Goal: Answer question/provide support

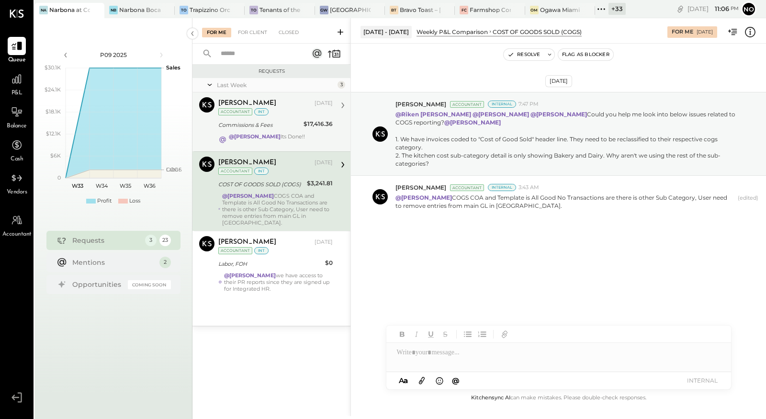
click at [275, 127] on div "Commissions & Fees" at bounding box center [259, 125] width 82 height 10
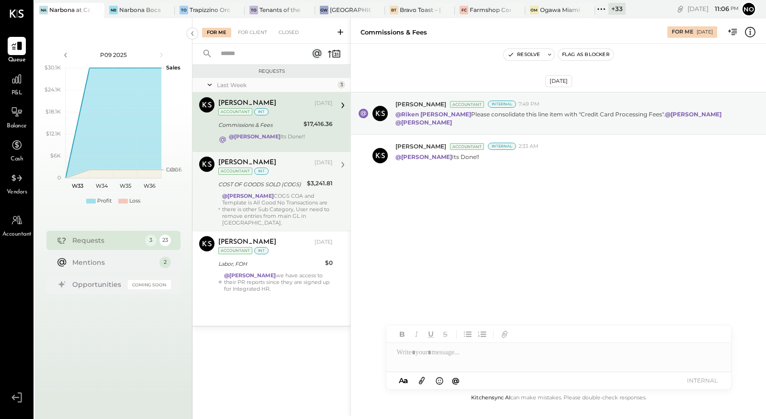
click at [267, 199] on div "@[PERSON_NAME] COGS COA and Template is All Good No Transactions are there is o…" at bounding box center [277, 210] width 111 height 34
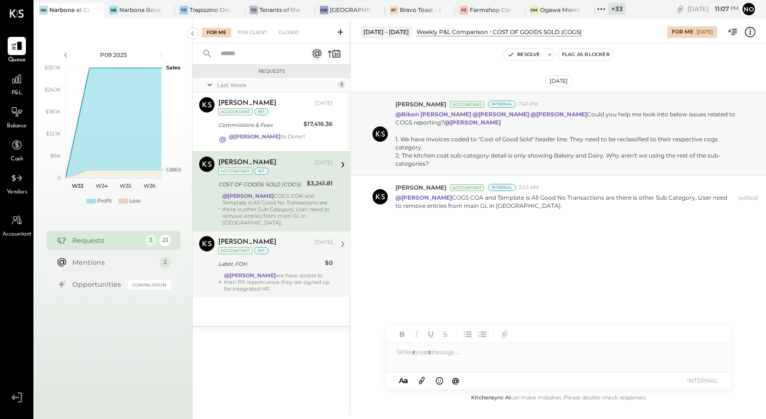
click at [271, 272] on div "@[PERSON_NAME] we have access to their PR reports since they are signed up for …" at bounding box center [278, 282] width 109 height 20
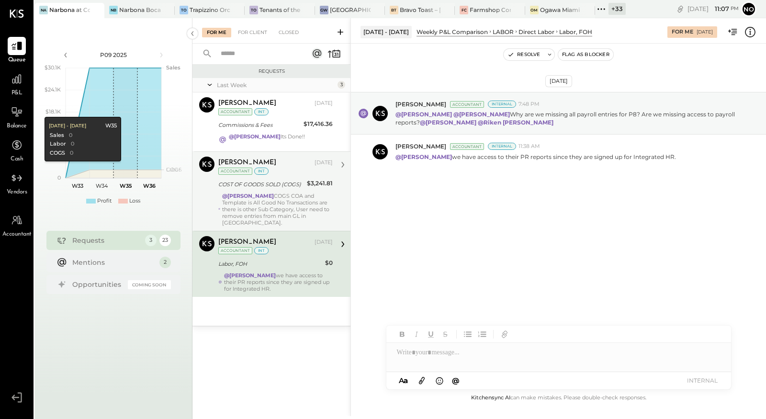
click at [21, 397] on icon at bounding box center [16, 397] width 17 height 14
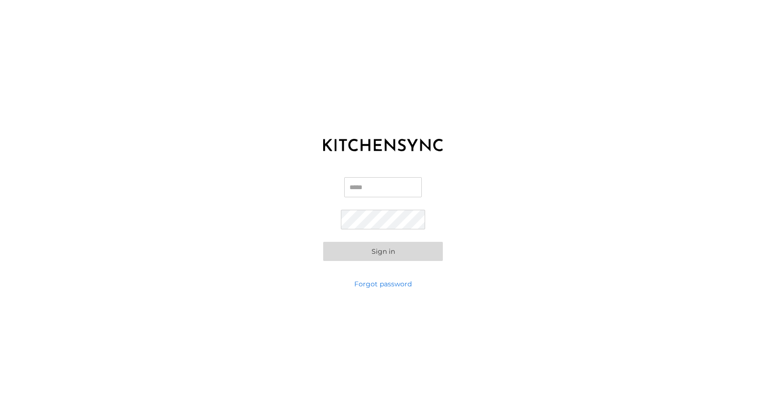
click at [365, 183] on input "Email" at bounding box center [383, 187] width 78 height 20
type input "**********"
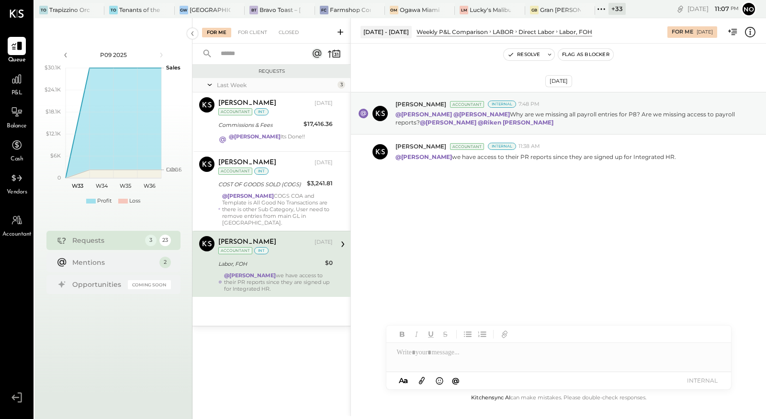
click at [598, 8] on icon at bounding box center [601, 9] width 12 height 12
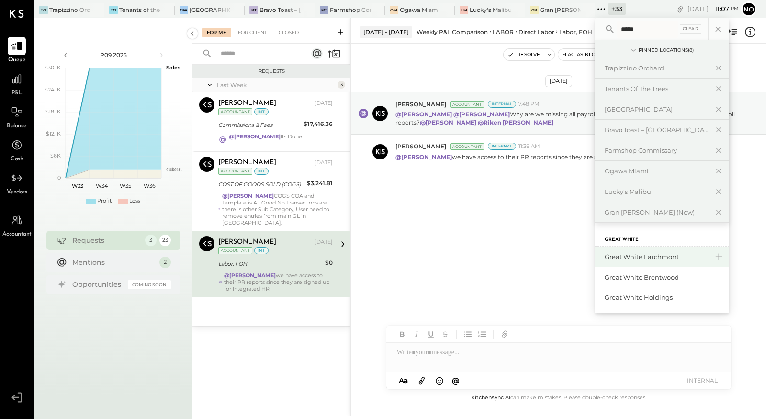
type input "*****"
click at [659, 259] on div "Great White Larchmont" at bounding box center [656, 256] width 103 height 9
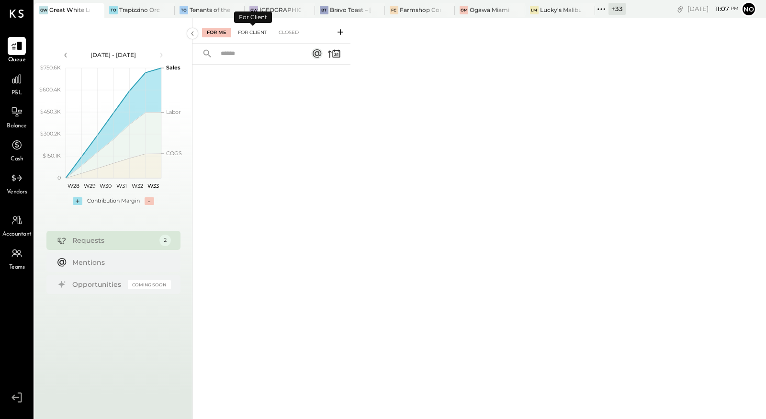
click at [252, 34] on div "For Client" at bounding box center [252, 33] width 39 height 10
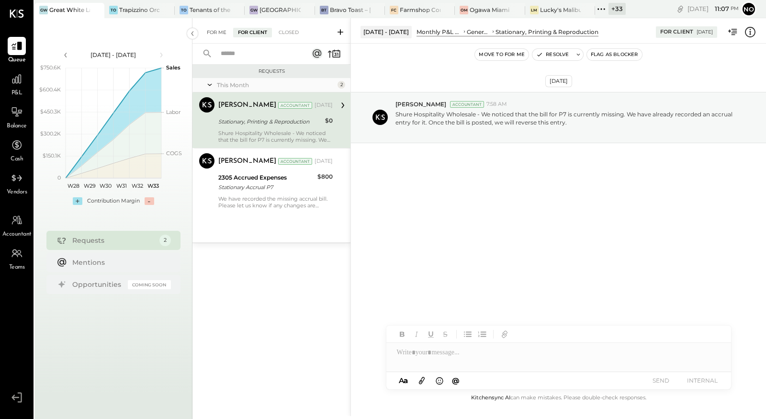
click at [215, 34] on div "For Me" at bounding box center [216, 33] width 29 height 10
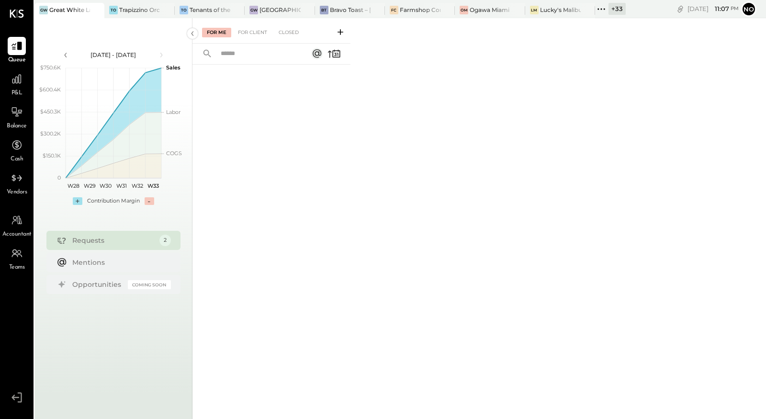
click at [599, 7] on icon at bounding box center [601, 9] width 12 height 12
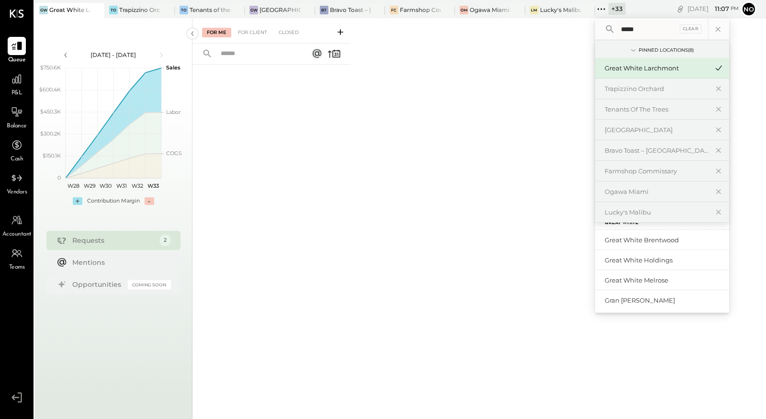
scroll to position [20, 0]
type input "*****"
click at [661, 239] on div "Great White Brentwood" at bounding box center [656, 237] width 103 height 9
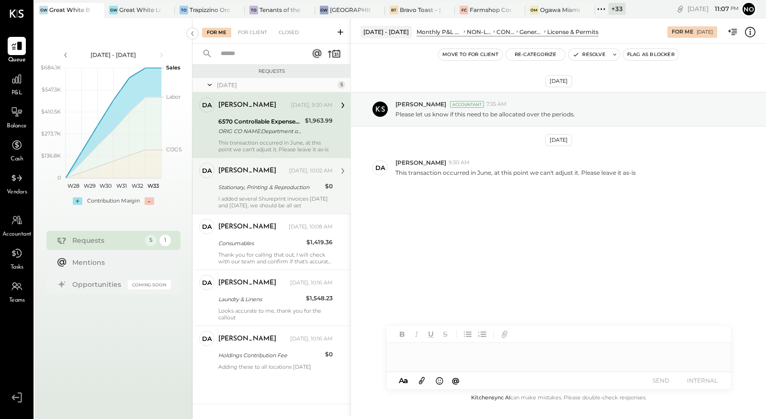
click at [273, 191] on div "Stationary, Printing & Reproduction" at bounding box center [270, 187] width 104 height 10
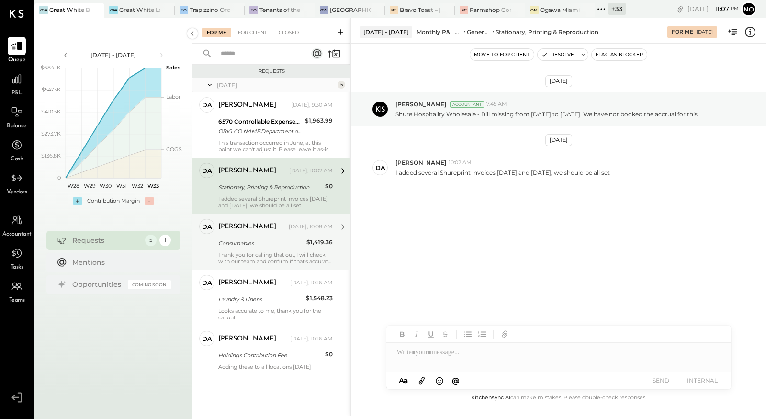
click at [266, 245] on div "Consumables" at bounding box center [260, 243] width 85 height 10
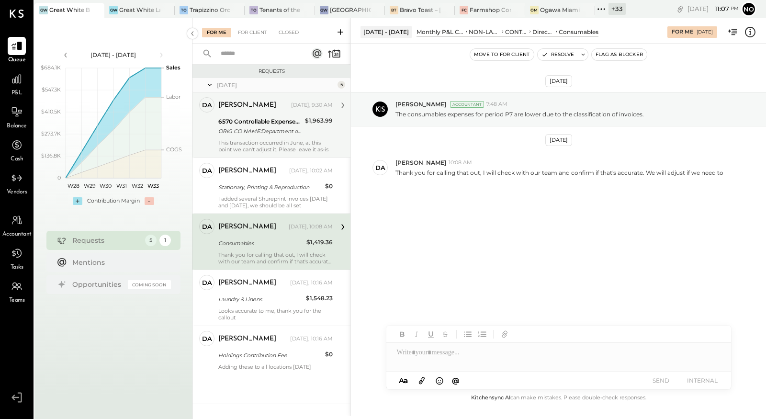
click at [257, 113] on div "[PERSON_NAME] [DATE], 9:30 AM" at bounding box center [275, 105] width 114 height 16
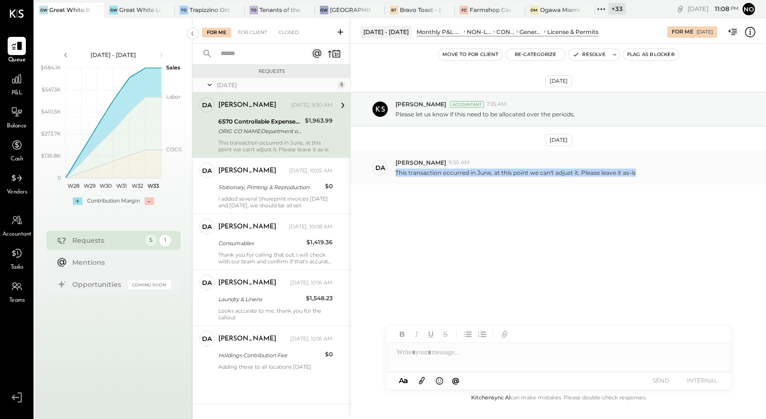
drag, startPoint x: 395, startPoint y: 170, endPoint x: 637, endPoint y: 171, distance: 242.3
click at [637, 171] on div "This transaction occurred in June, at this point we can't adjust it. Please lea…" at bounding box center [577, 172] width 363 height 10
copy p "This transaction occurred in June, at this point we can't adjust it. Please lea…"
click at [293, 31] on div "Closed" at bounding box center [289, 33] width 30 height 10
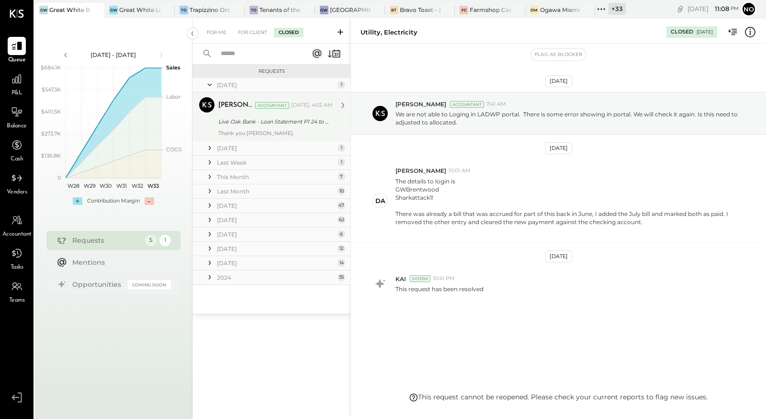
click at [263, 112] on div "[PERSON_NAME] Accountant [DATE], 4:02 AM" at bounding box center [275, 105] width 114 height 16
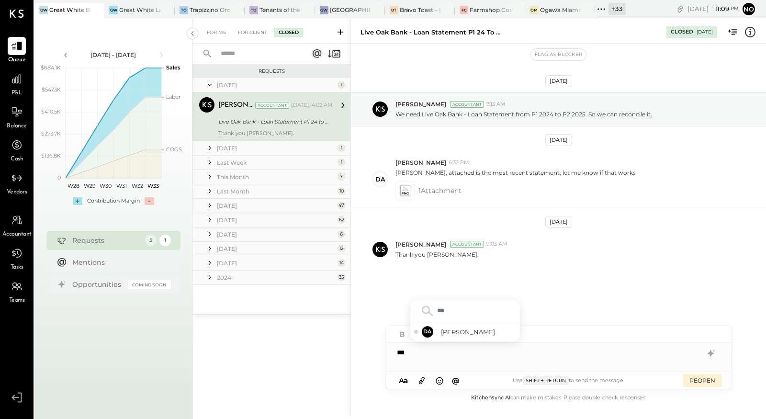
type input "****"
click at [467, 332] on span "[PERSON_NAME]" at bounding box center [478, 332] width 75 height 9
click at [210, 32] on div "For Me" at bounding box center [216, 33] width 29 height 10
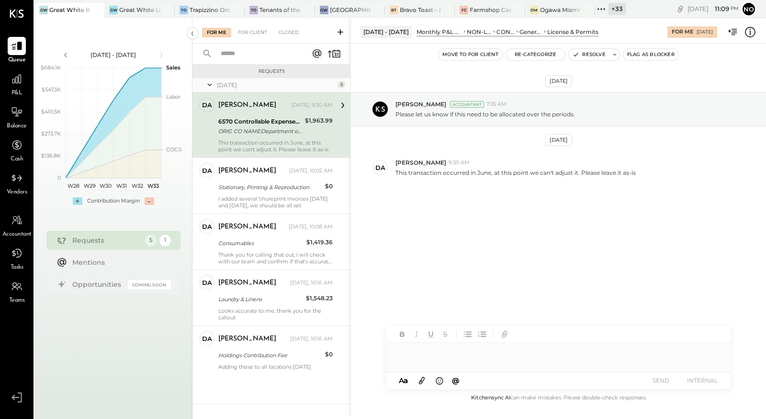
click at [446, 361] on div at bounding box center [558, 352] width 345 height 19
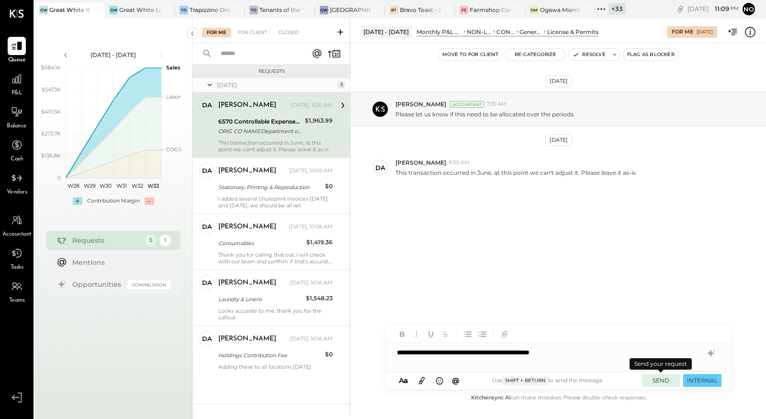
click at [662, 379] on button "SEND" at bounding box center [661, 380] width 38 height 13
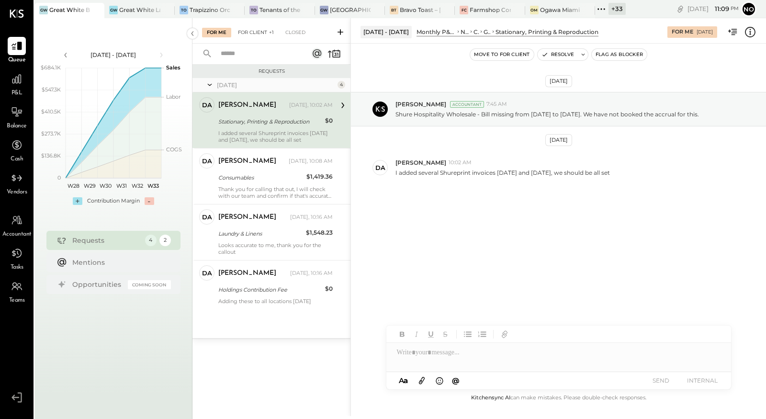
click at [258, 36] on div "For Client +1" at bounding box center [255, 33] width 45 height 10
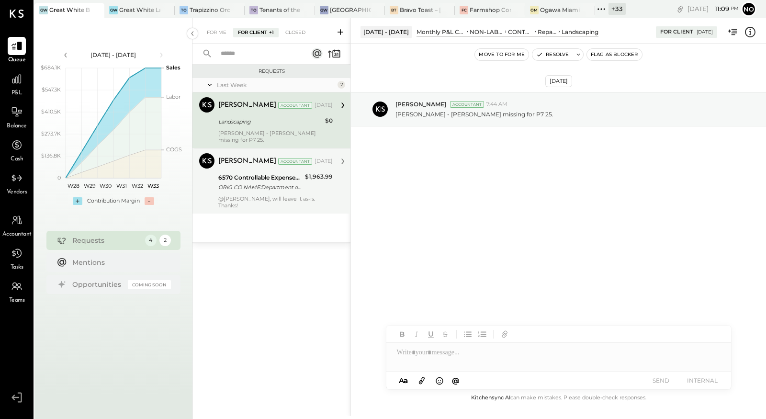
click at [258, 182] on div "ORIG CO NAME:Department of Pu ORIG ID:XXXXXX9161 DESC DATE: CO ENTRY DESCR:XXXX…" at bounding box center [260, 187] width 84 height 10
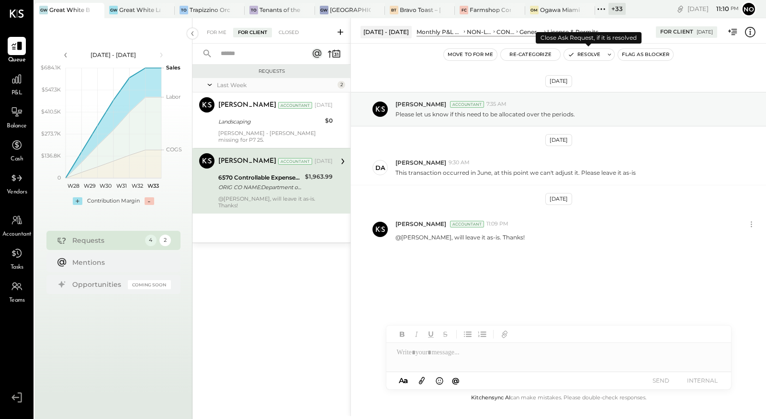
click at [589, 53] on button "Resolve" at bounding box center [584, 54] width 40 height 11
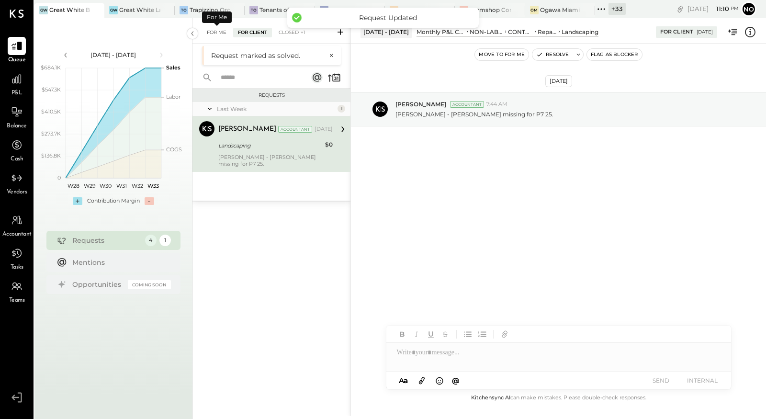
click at [216, 31] on div "For Me" at bounding box center [216, 33] width 29 height 10
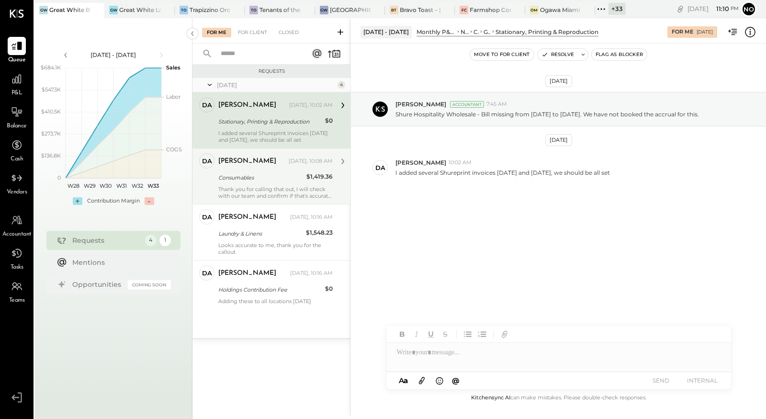
click at [283, 189] on div "Thank you for calling that out, I will check with our team and confirm if that'…" at bounding box center [275, 192] width 114 height 13
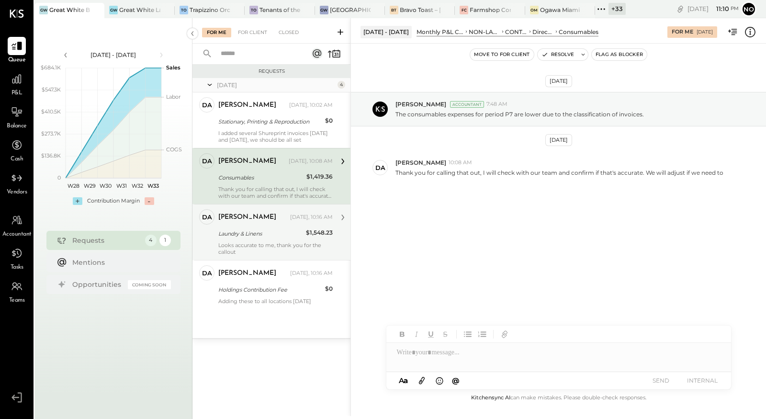
click at [262, 229] on div "Laundry & Linens" at bounding box center [260, 234] width 85 height 10
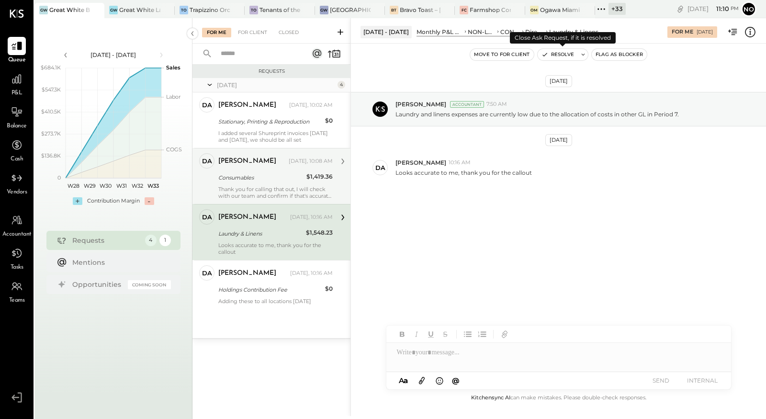
click at [559, 52] on button "Resolve" at bounding box center [558, 54] width 40 height 11
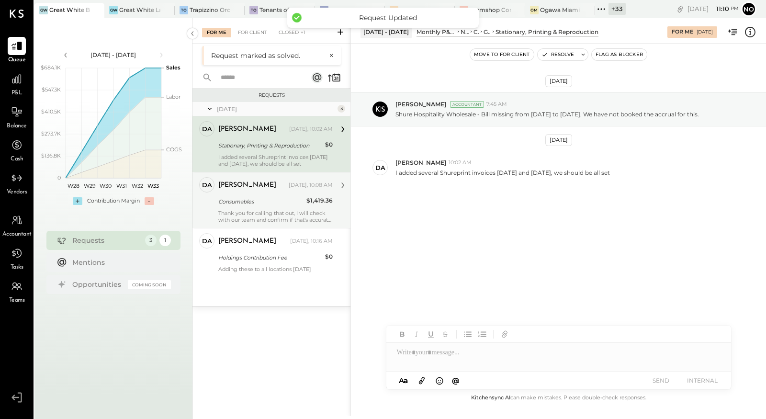
click at [260, 210] on div "Thank you for calling that out, I will check with our team and confirm if that'…" at bounding box center [275, 216] width 114 height 13
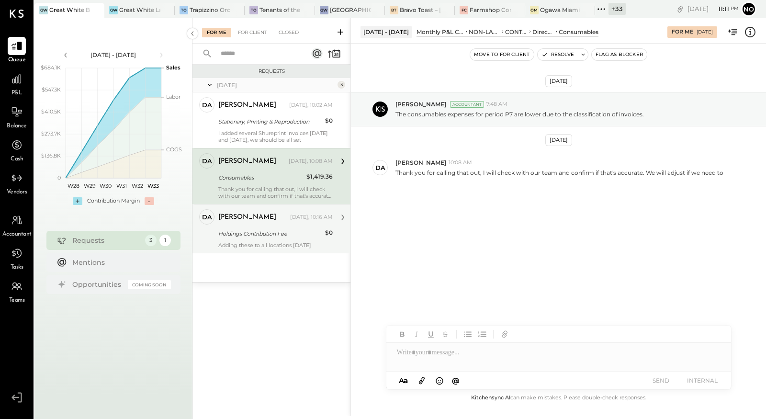
click at [258, 232] on div "Holdings Contribution Fee" at bounding box center [270, 234] width 104 height 10
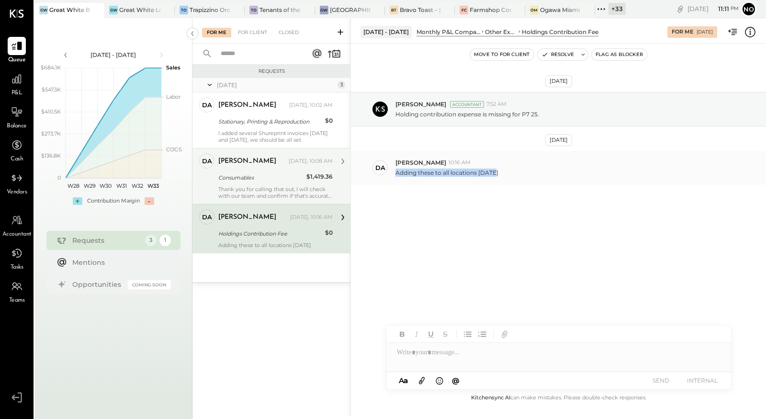
drag, startPoint x: 395, startPoint y: 171, endPoint x: 505, endPoint y: 173, distance: 109.7
click at [505, 173] on div "Adding these to all locations [DATE]" at bounding box center [577, 172] width 363 height 10
copy p "Adding these to all locations [DATE]"
click at [267, 178] on div "Consumables" at bounding box center [260, 178] width 85 height 10
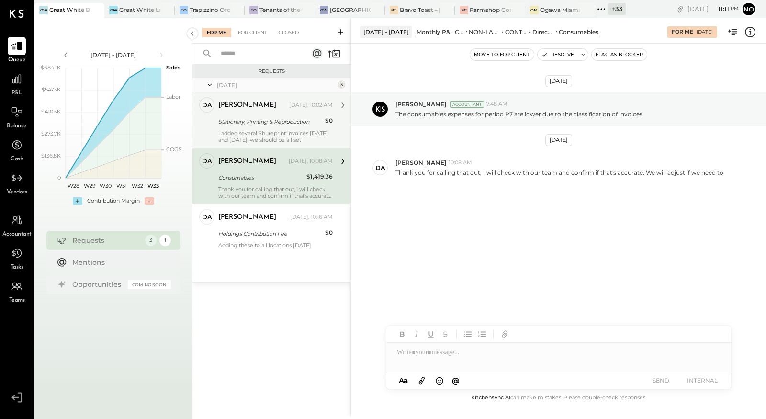
click at [269, 135] on div "I added several Shureprint invoices [DATE] and [DATE], we should be all set" at bounding box center [275, 136] width 114 height 13
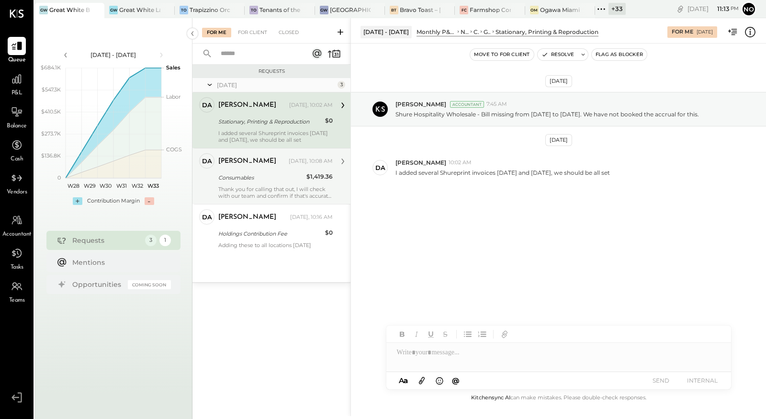
click at [239, 178] on div "Consumables" at bounding box center [260, 178] width 85 height 10
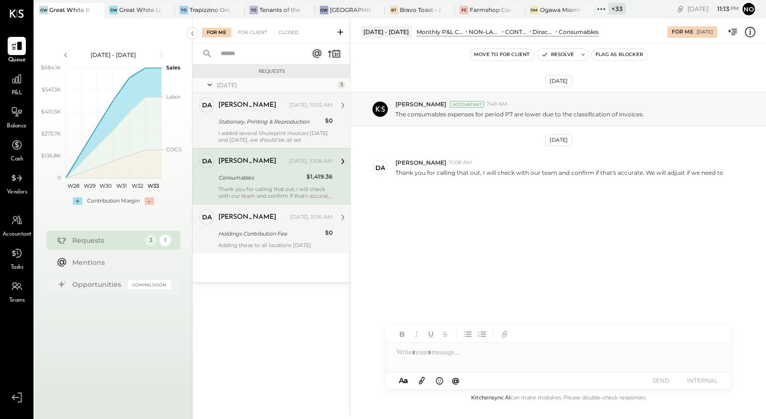
click at [247, 224] on div "[PERSON_NAME] [DATE], 10:16 AM" at bounding box center [275, 217] width 114 height 16
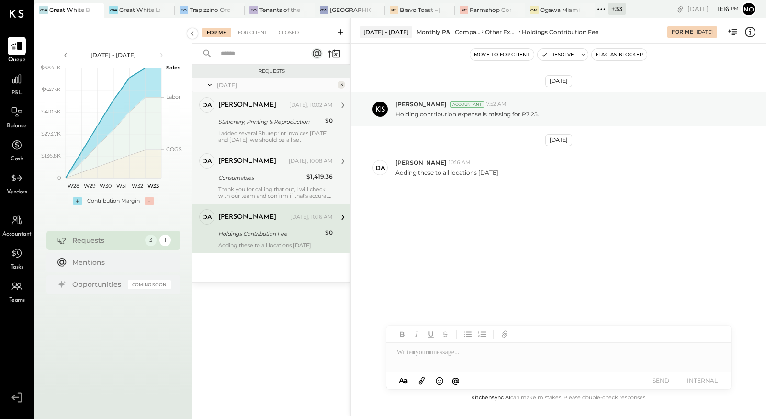
click at [251, 182] on div "Consumables" at bounding box center [260, 177] width 85 height 11
